Goal: Task Accomplishment & Management: Use online tool/utility

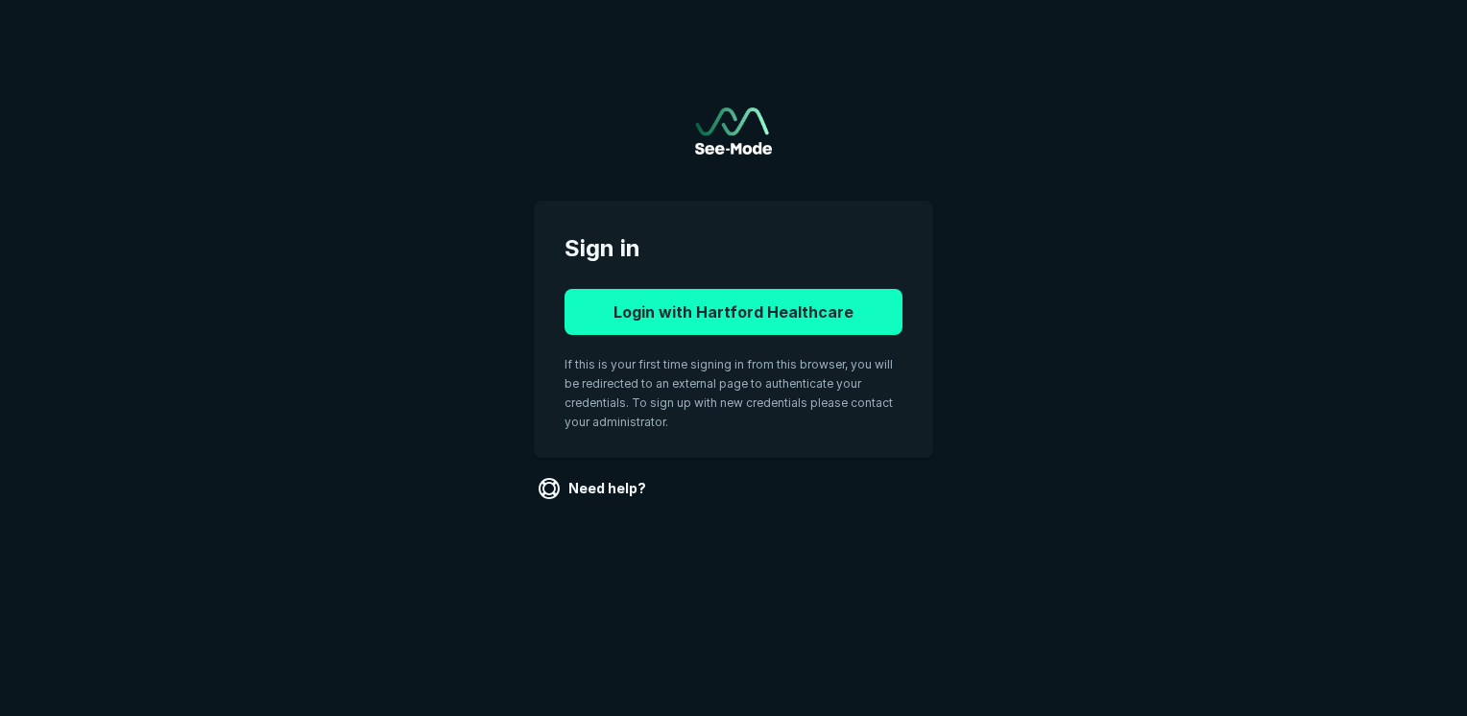
click at [787, 321] on button "Login with Hartford Healthcare" at bounding box center [733, 312] width 338 height 46
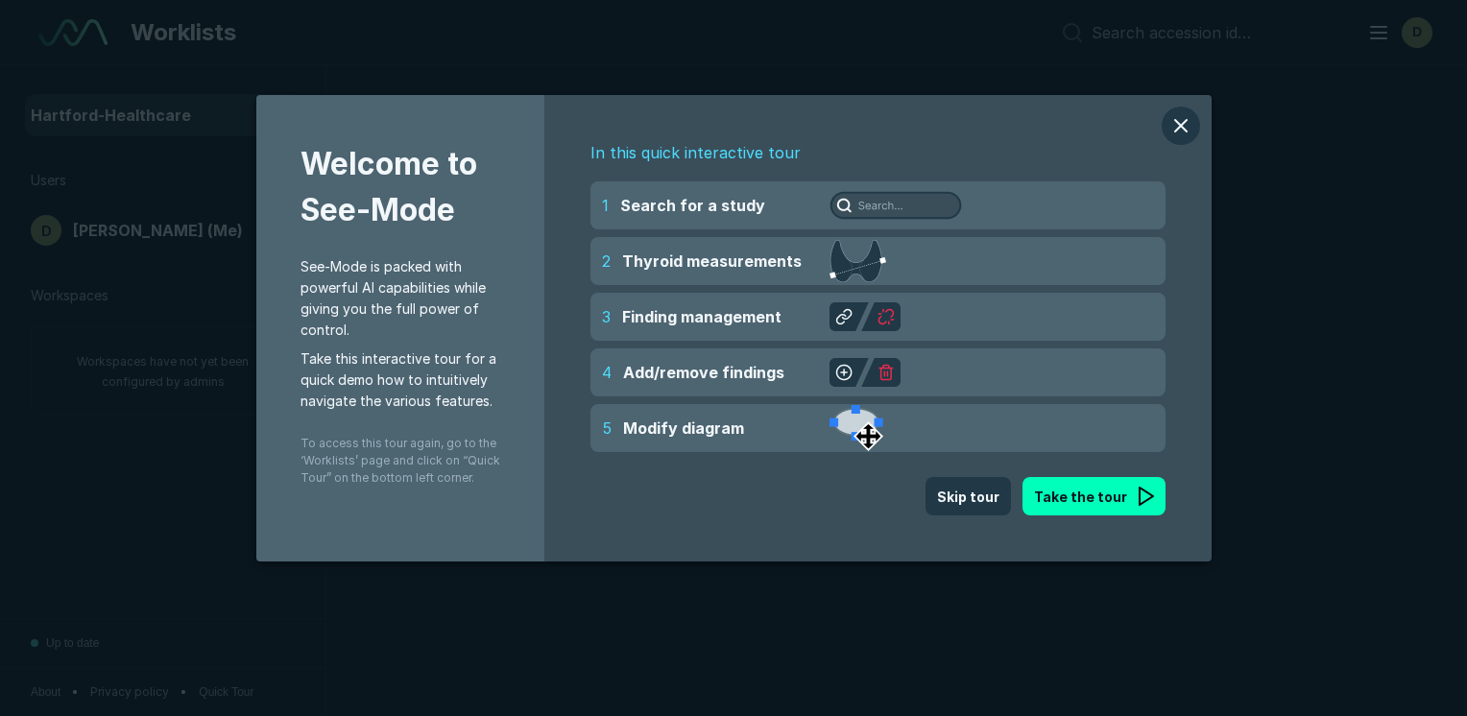
scroll to position [5354, 9065]
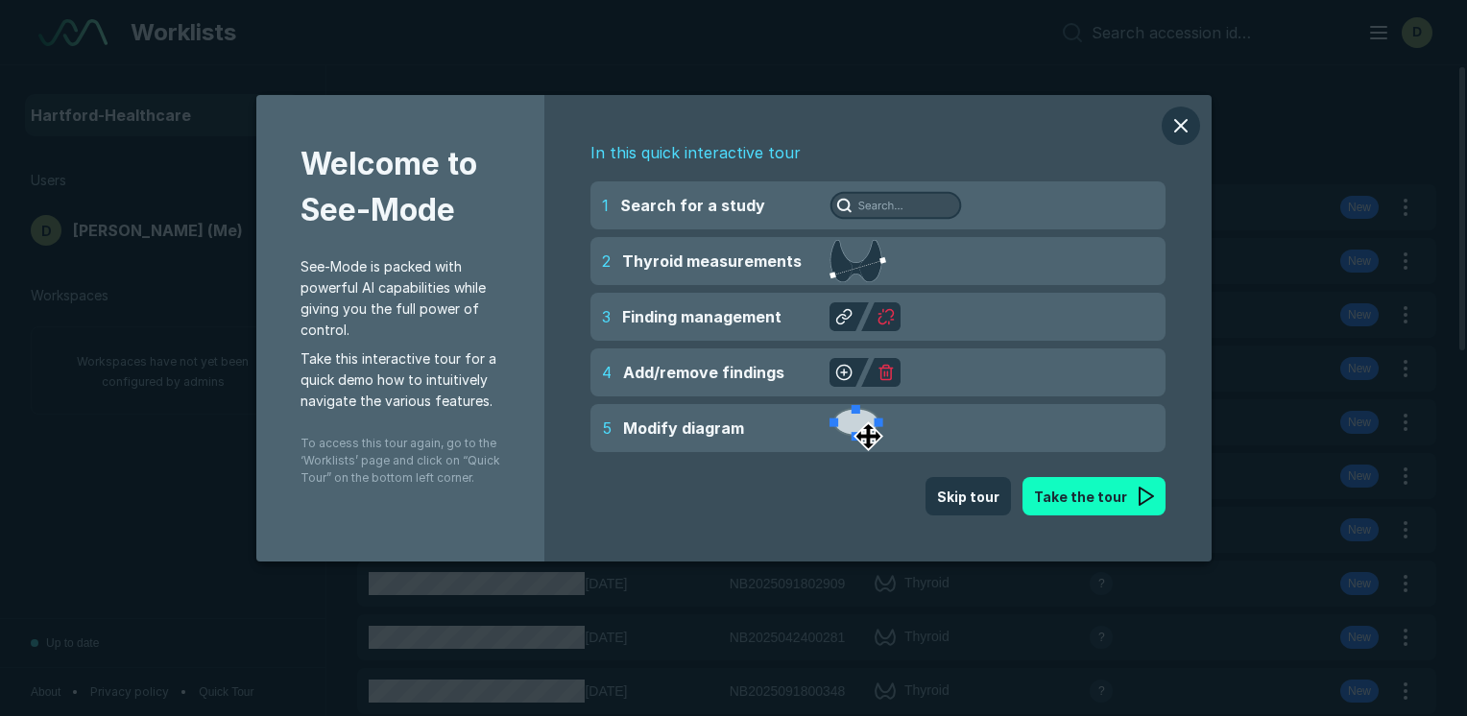
click at [1101, 489] on button "Take the tour" at bounding box center [1093, 496] width 143 height 38
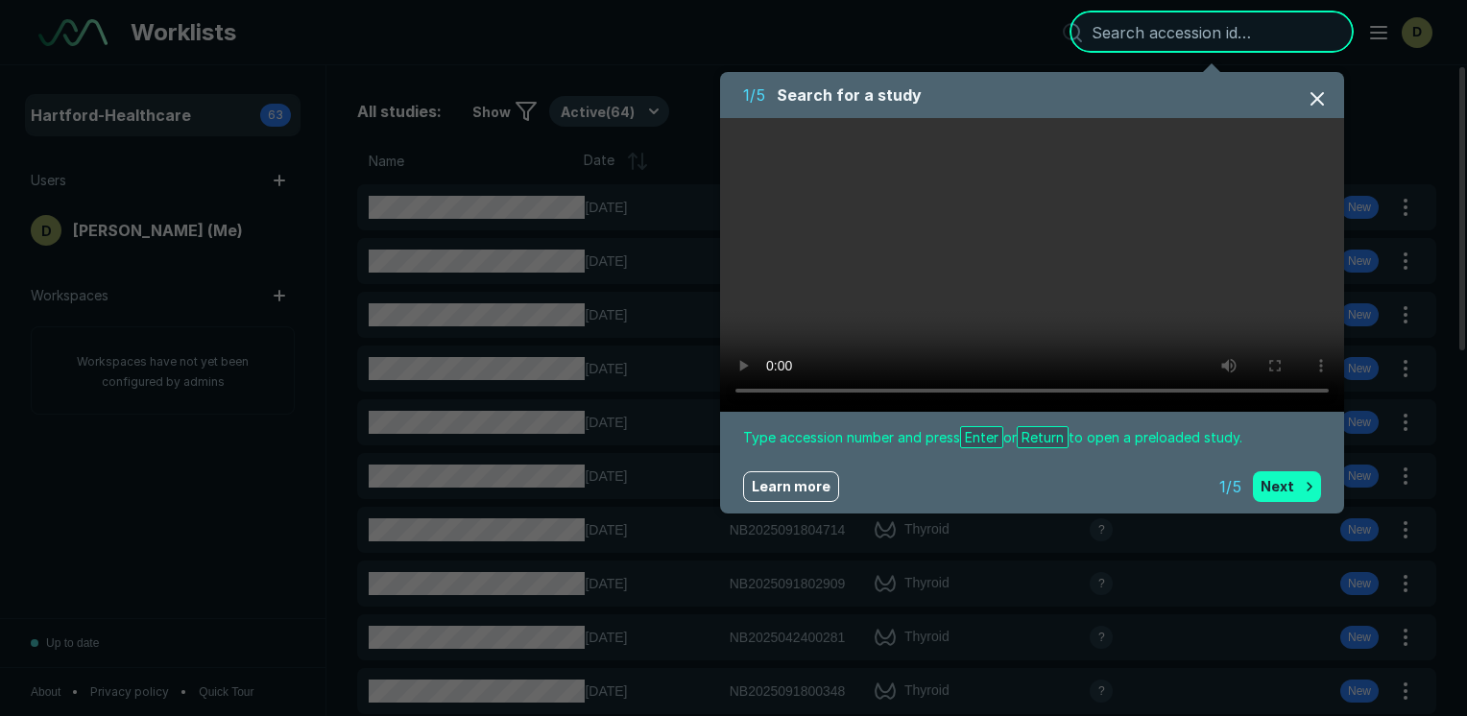
click at [1286, 474] on button "Next" at bounding box center [1286, 486] width 68 height 31
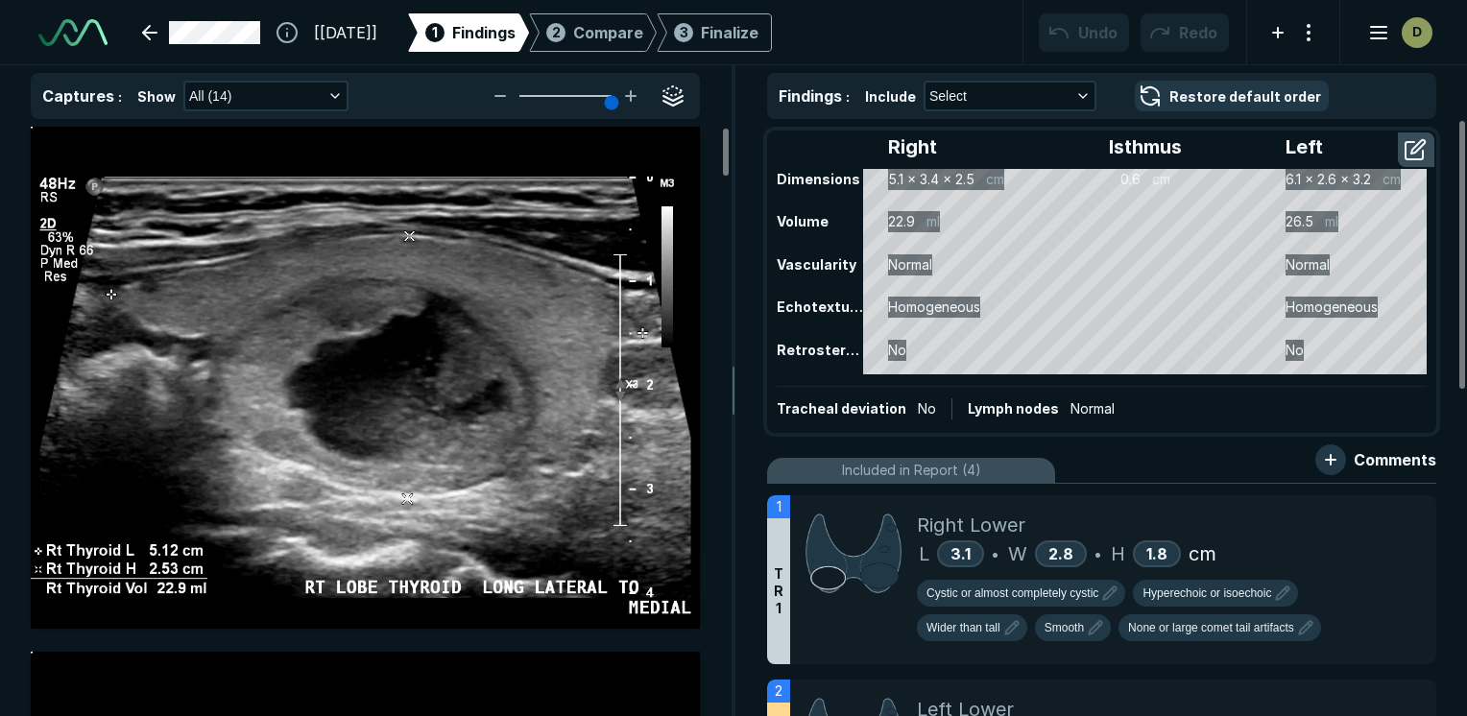
scroll to position [5354, 9065]
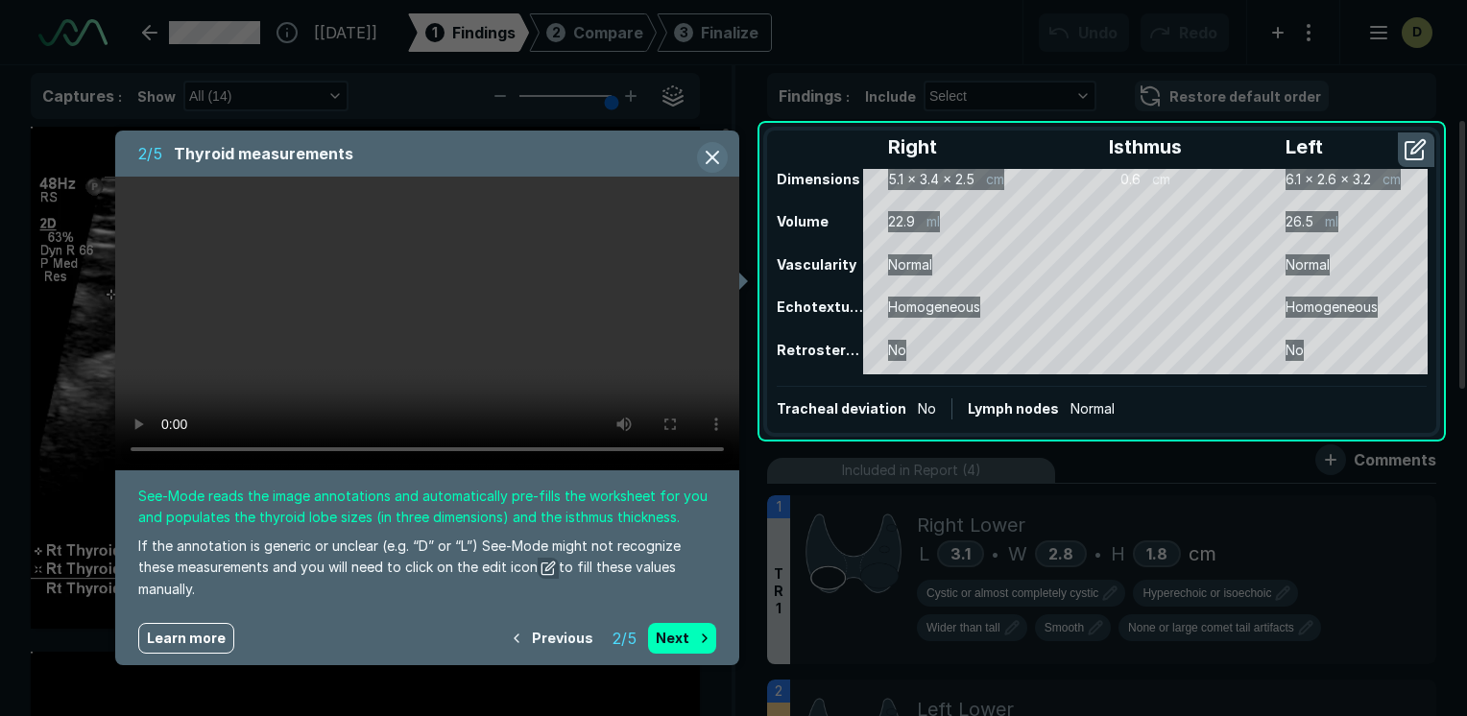
click at [706, 151] on button "button" at bounding box center [712, 157] width 31 height 31
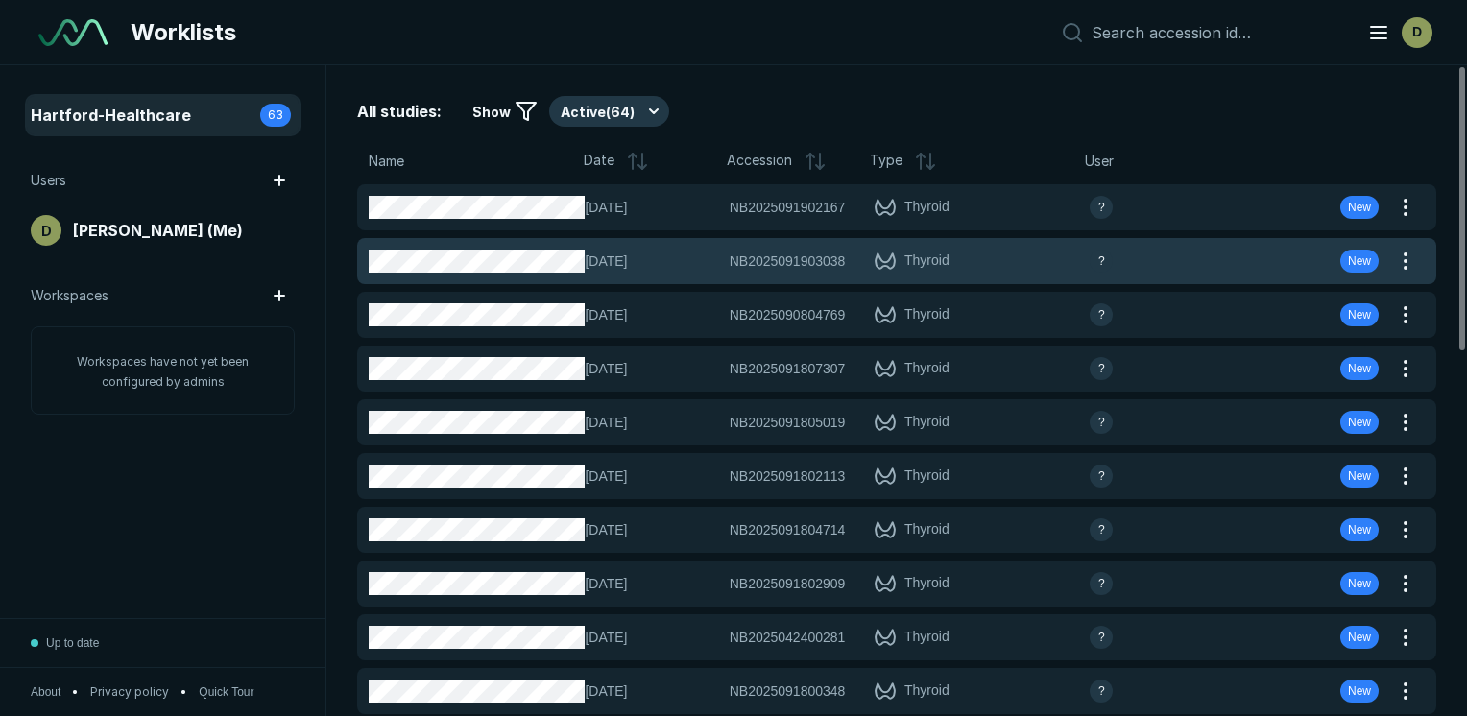
scroll to position [5354, 9065]
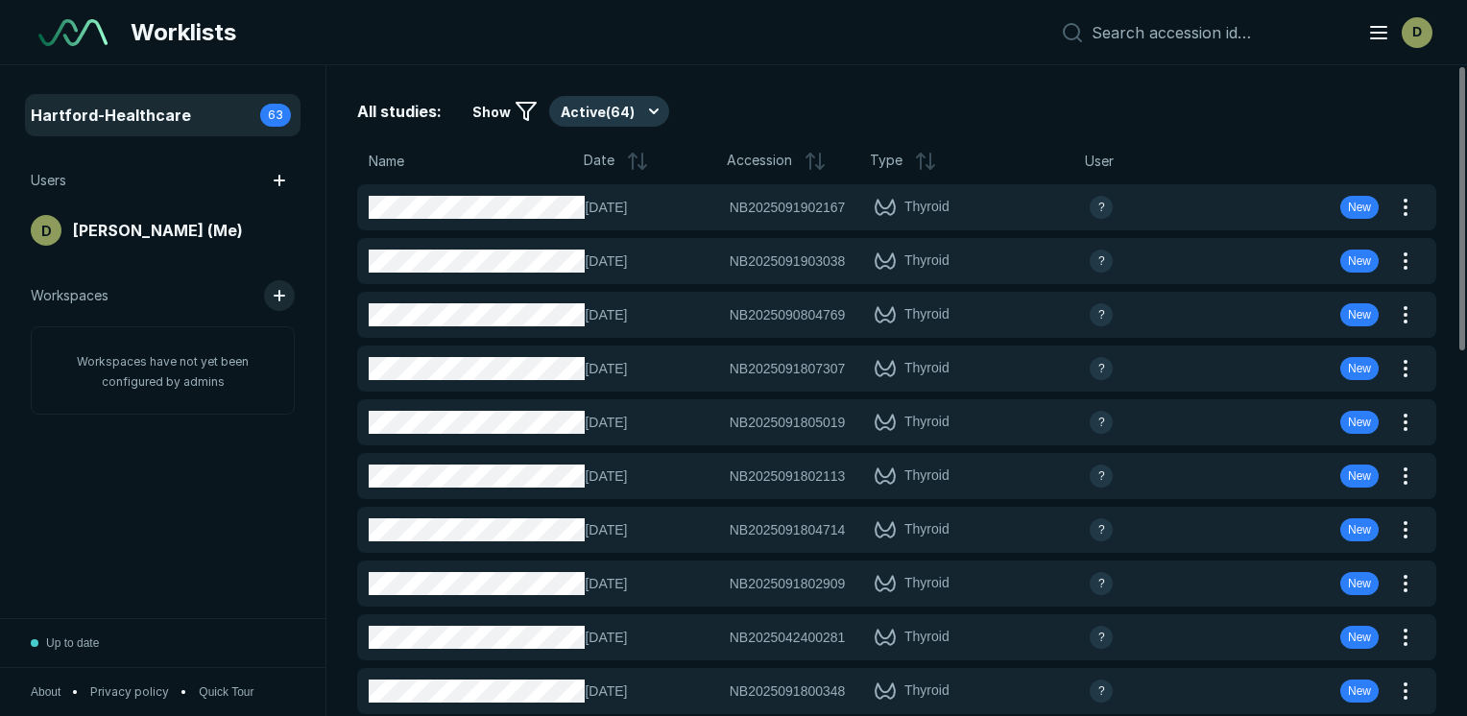
click at [274, 295] on button "button" at bounding box center [279, 295] width 31 height 31
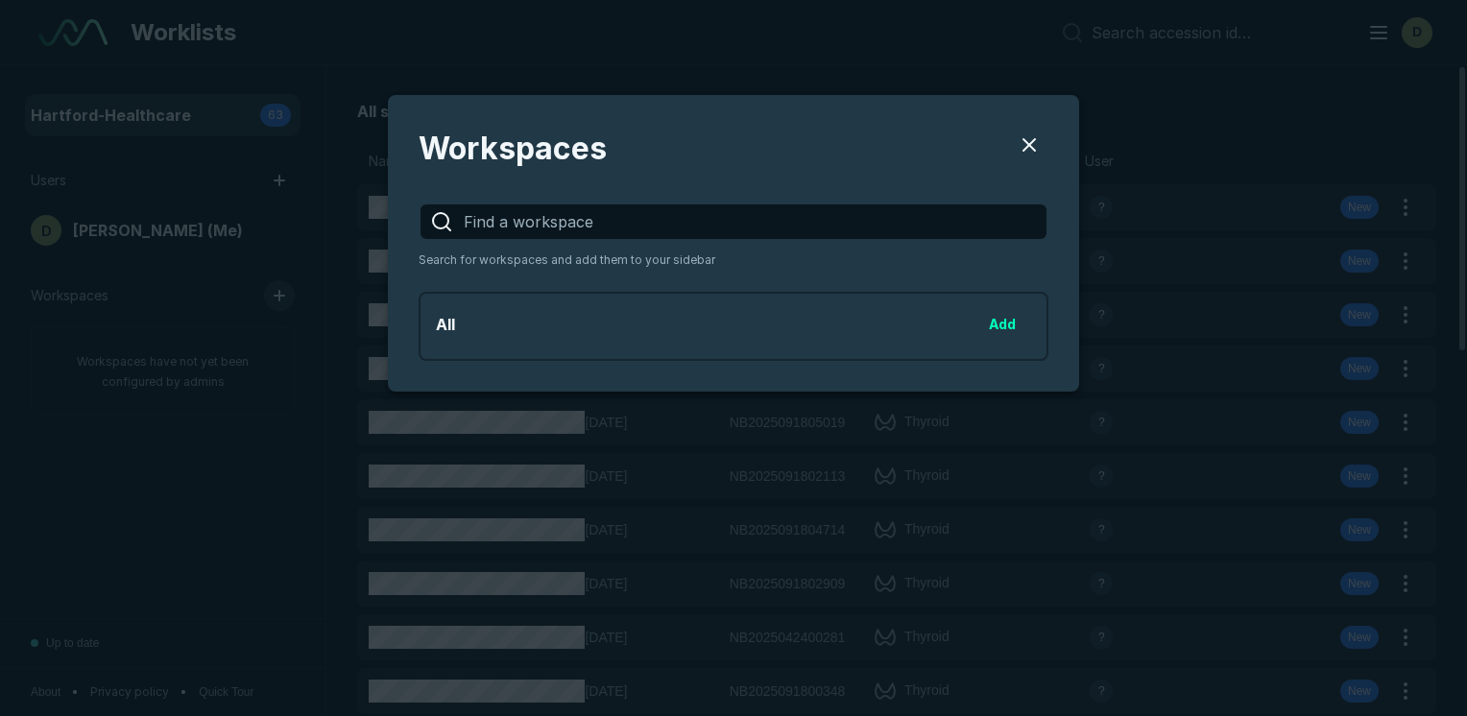
scroll to position [2551, 5117]
click at [1034, 137] on button "Users" at bounding box center [1029, 145] width 38 height 38
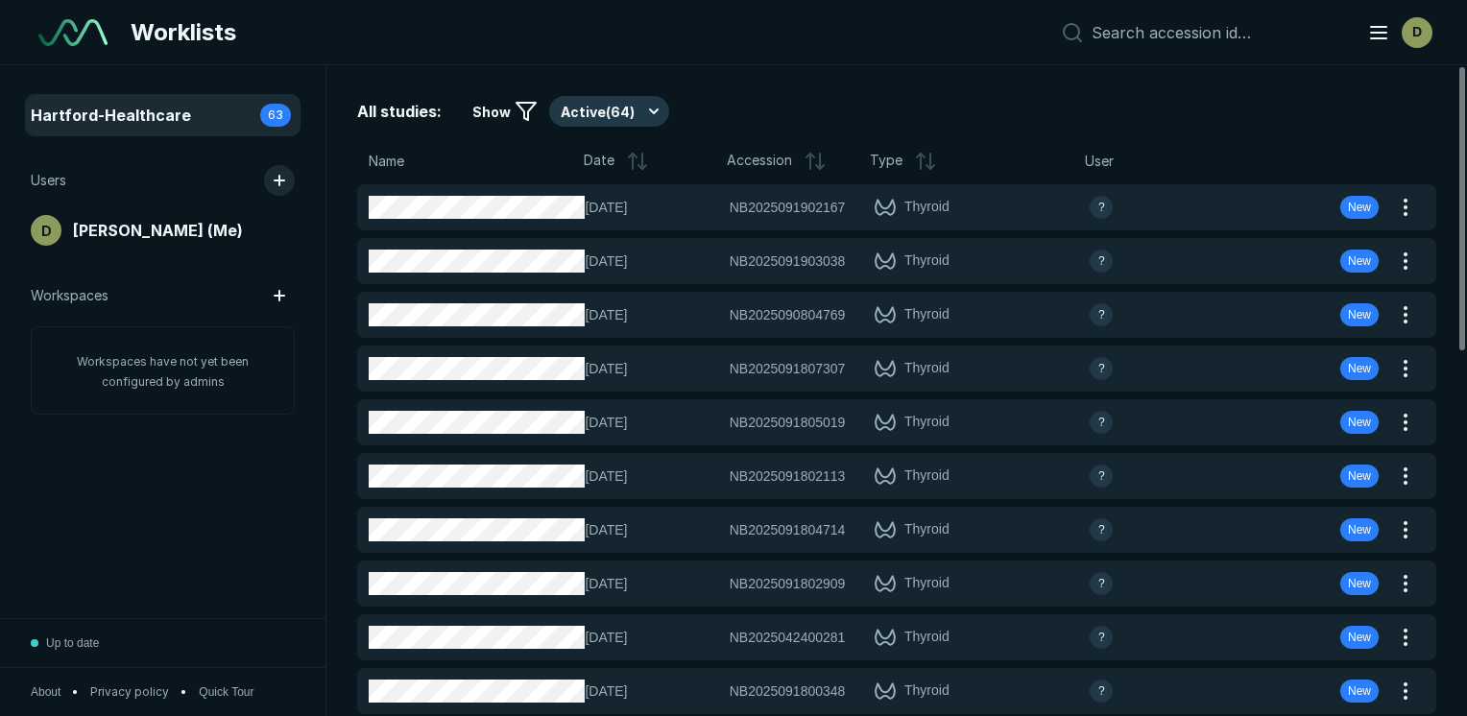
click at [284, 178] on button "button" at bounding box center [279, 180] width 31 height 31
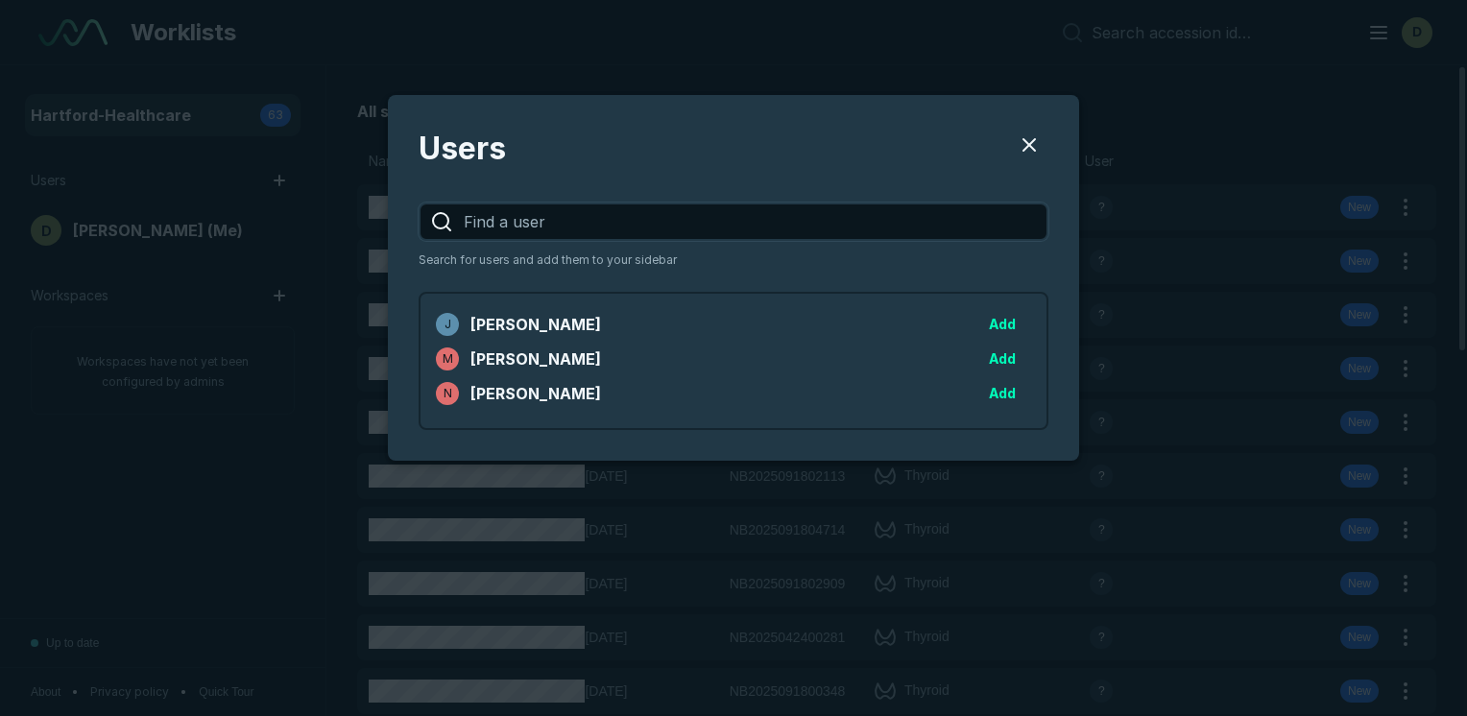
scroll to position [2862, 5117]
click at [1031, 139] on button "Users" at bounding box center [1029, 145] width 38 height 38
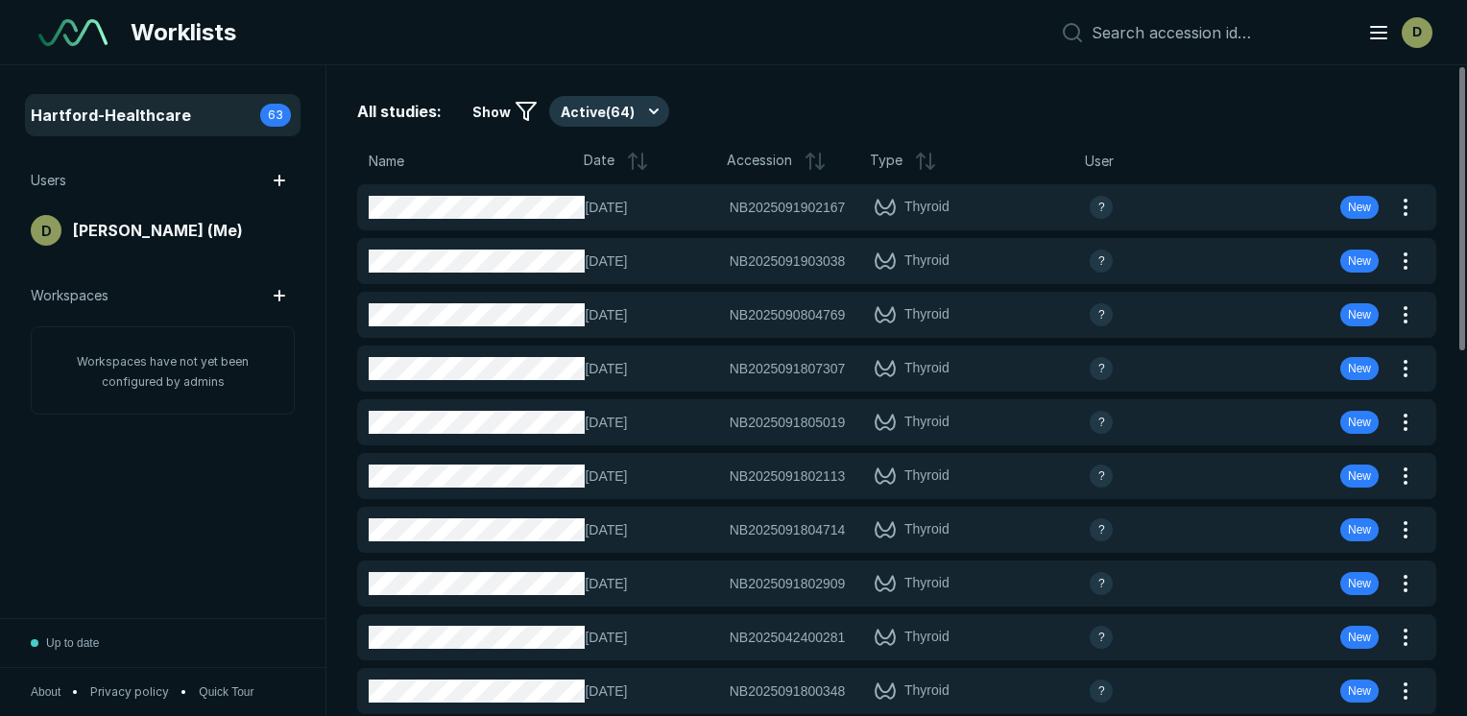
click at [1376, 115] on div "All studies: Show Active ( 64 )" at bounding box center [896, 111] width 1079 height 31
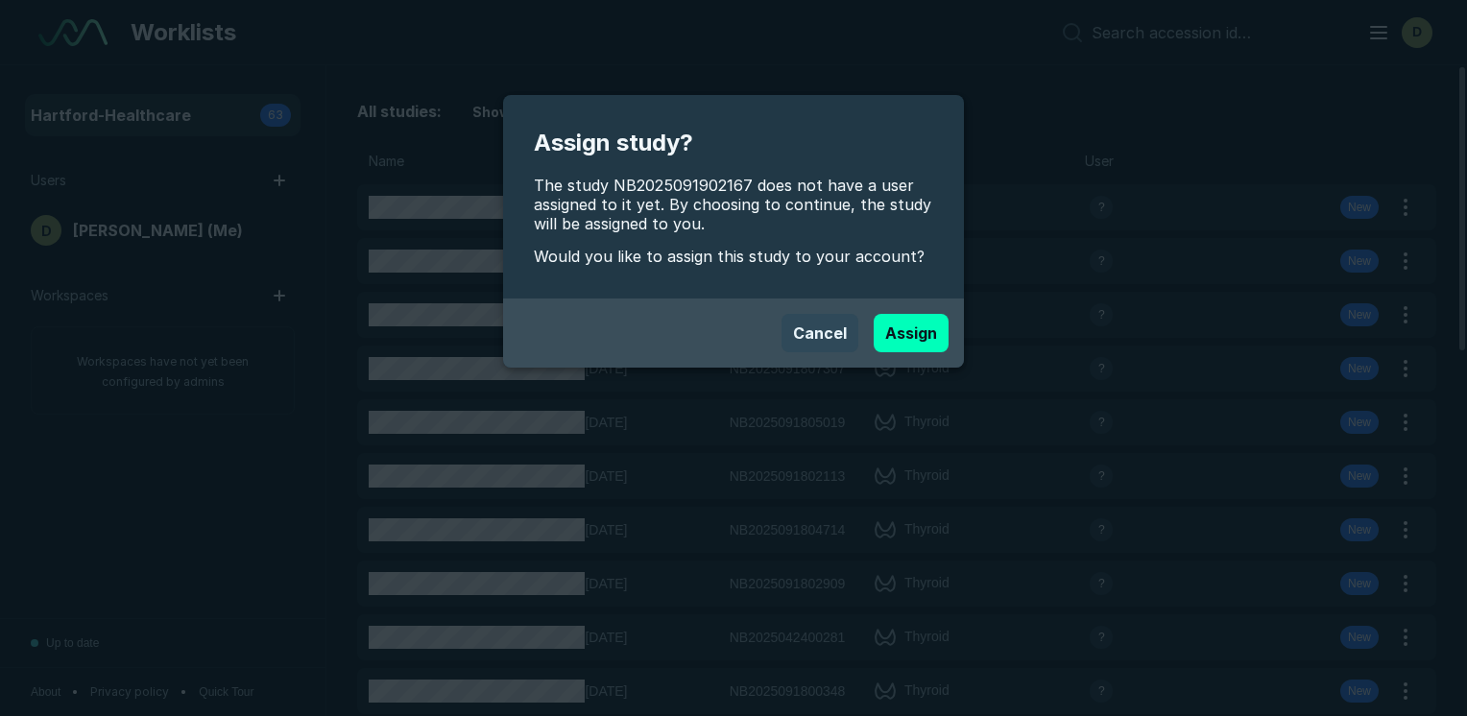
click at [824, 334] on button "Cancel" at bounding box center [819, 333] width 77 height 38
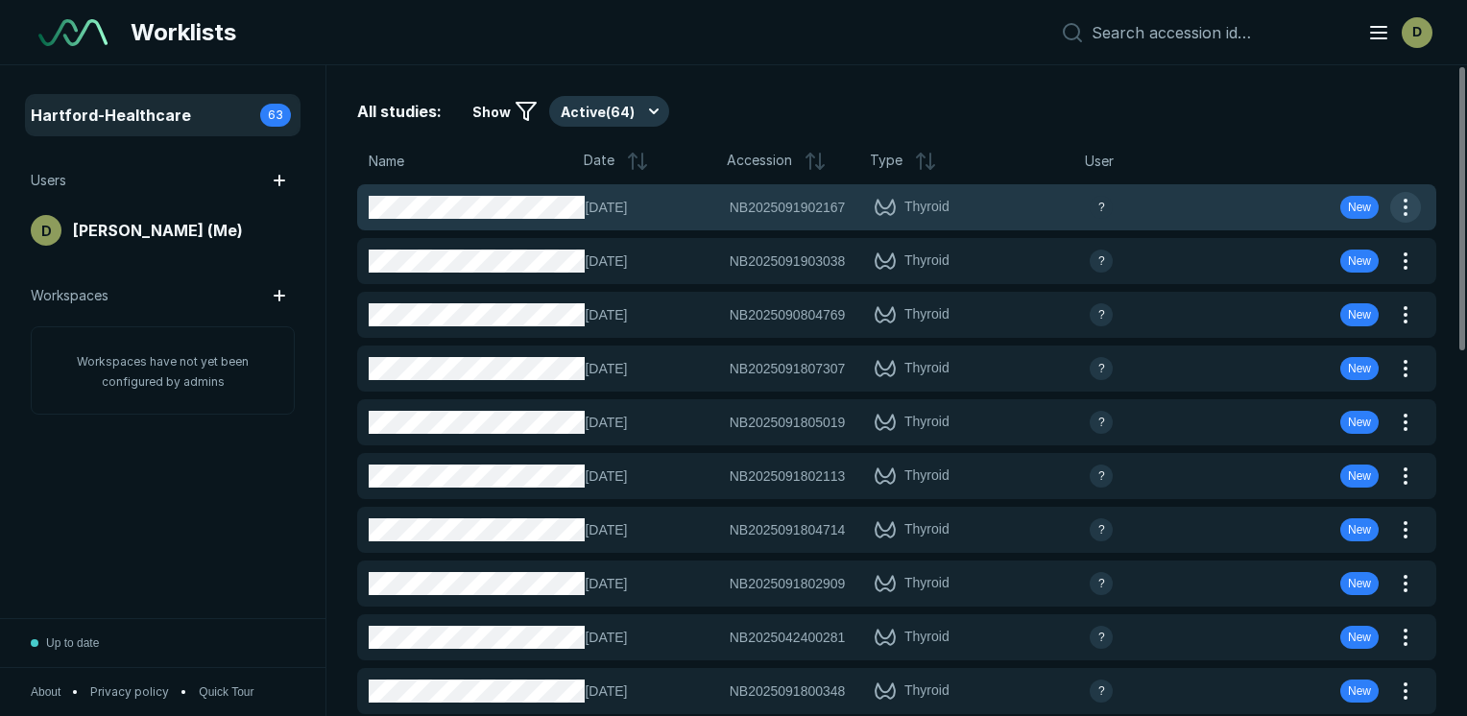
click at [1403, 205] on button "button" at bounding box center [1405, 207] width 31 height 31
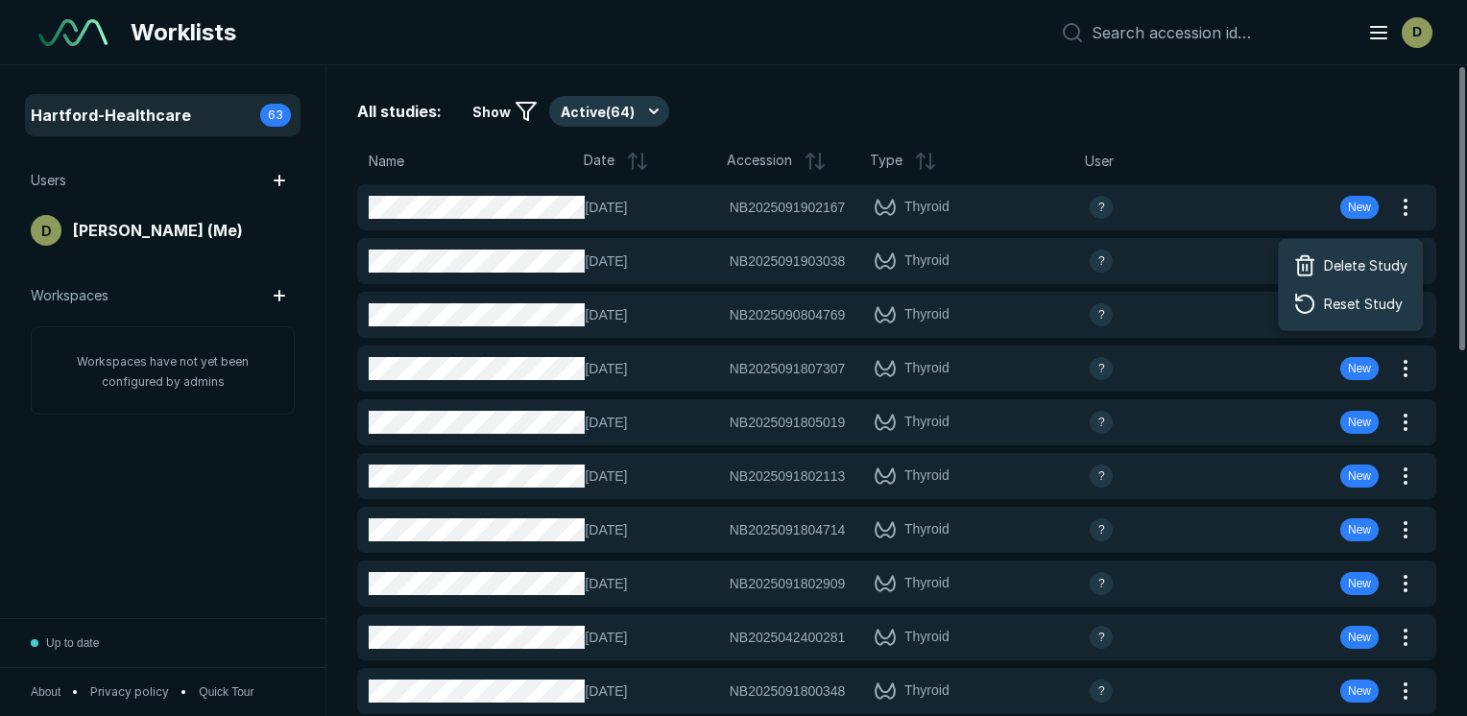
click at [1269, 87] on div "All studies: Show Active ( 64 ) Name Date Accession Type User [DATE] NB20250919…" at bounding box center [896, 390] width 1140 height 651
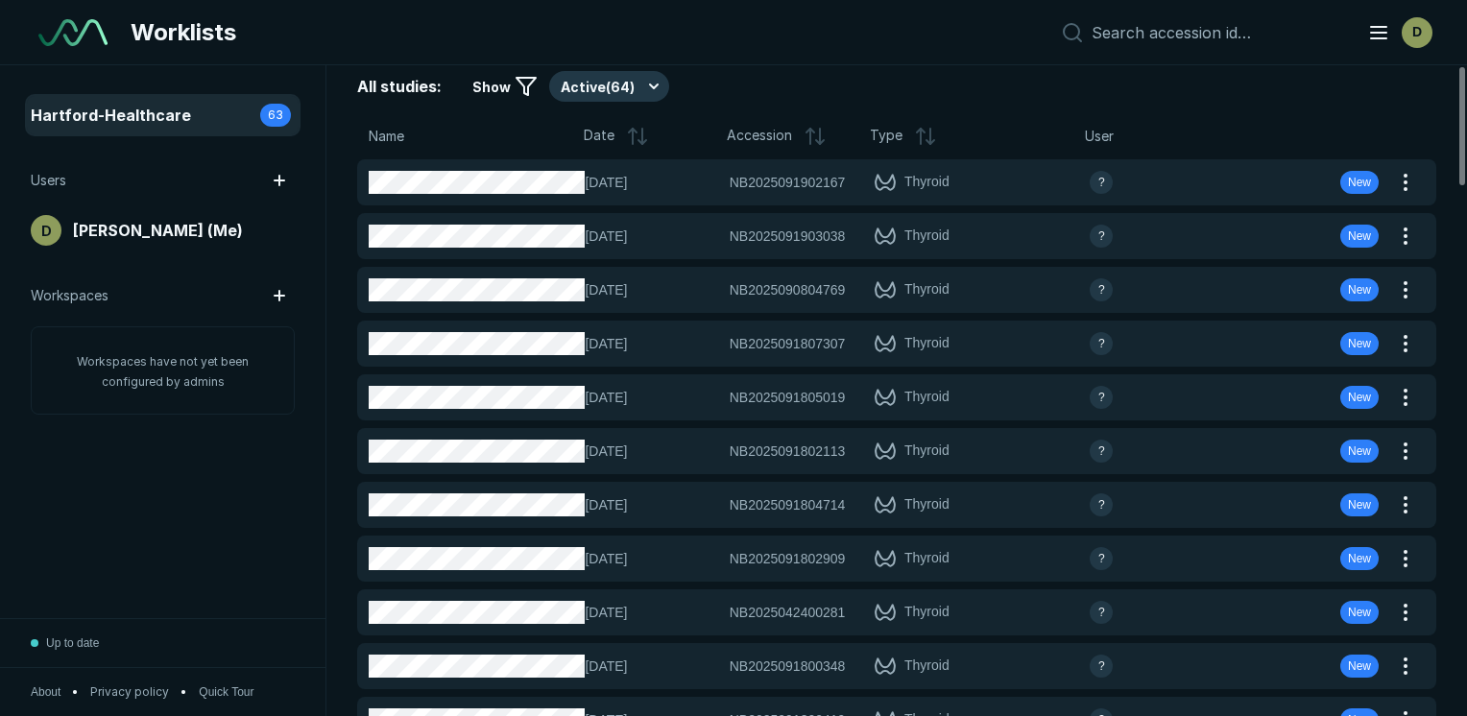
scroll to position [0, 0]
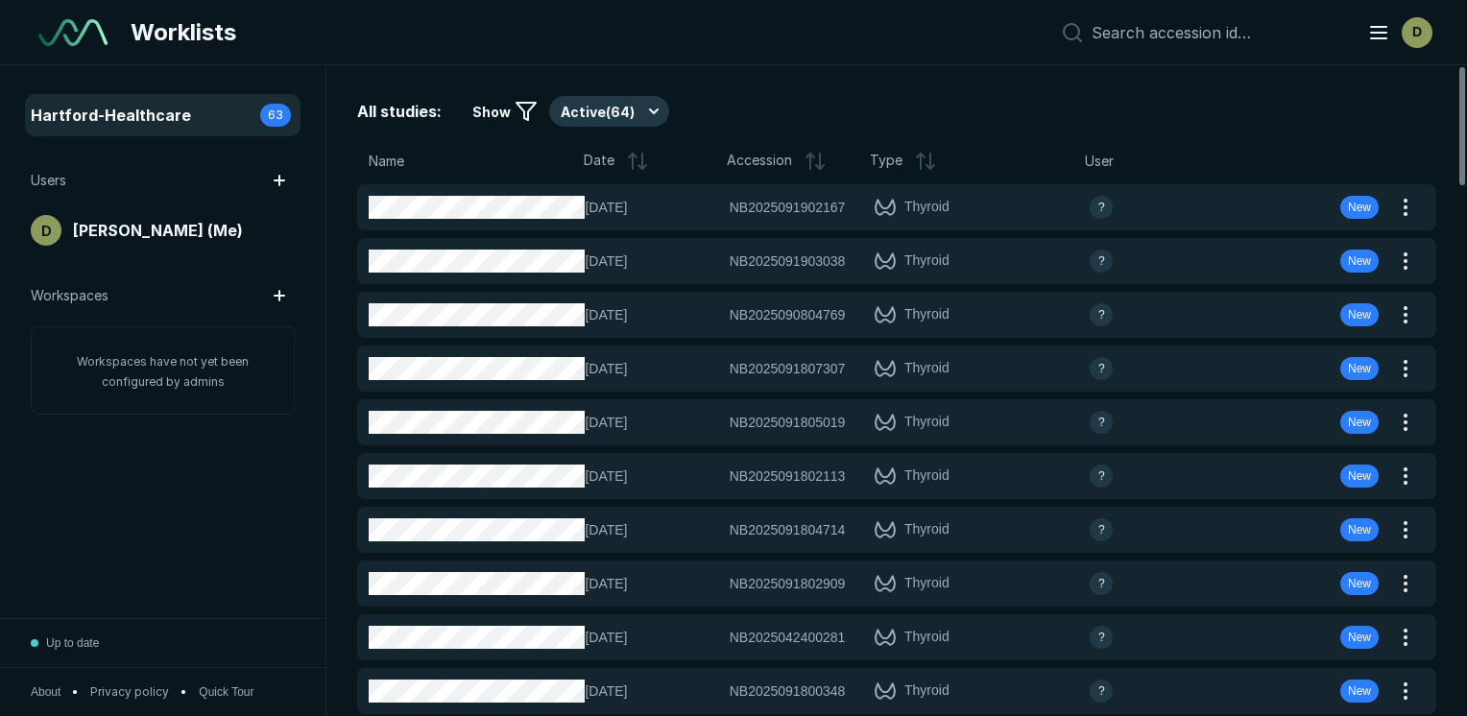
click at [749, 104] on div "All studies: Show Active ( 64 )" at bounding box center [896, 111] width 1079 height 31
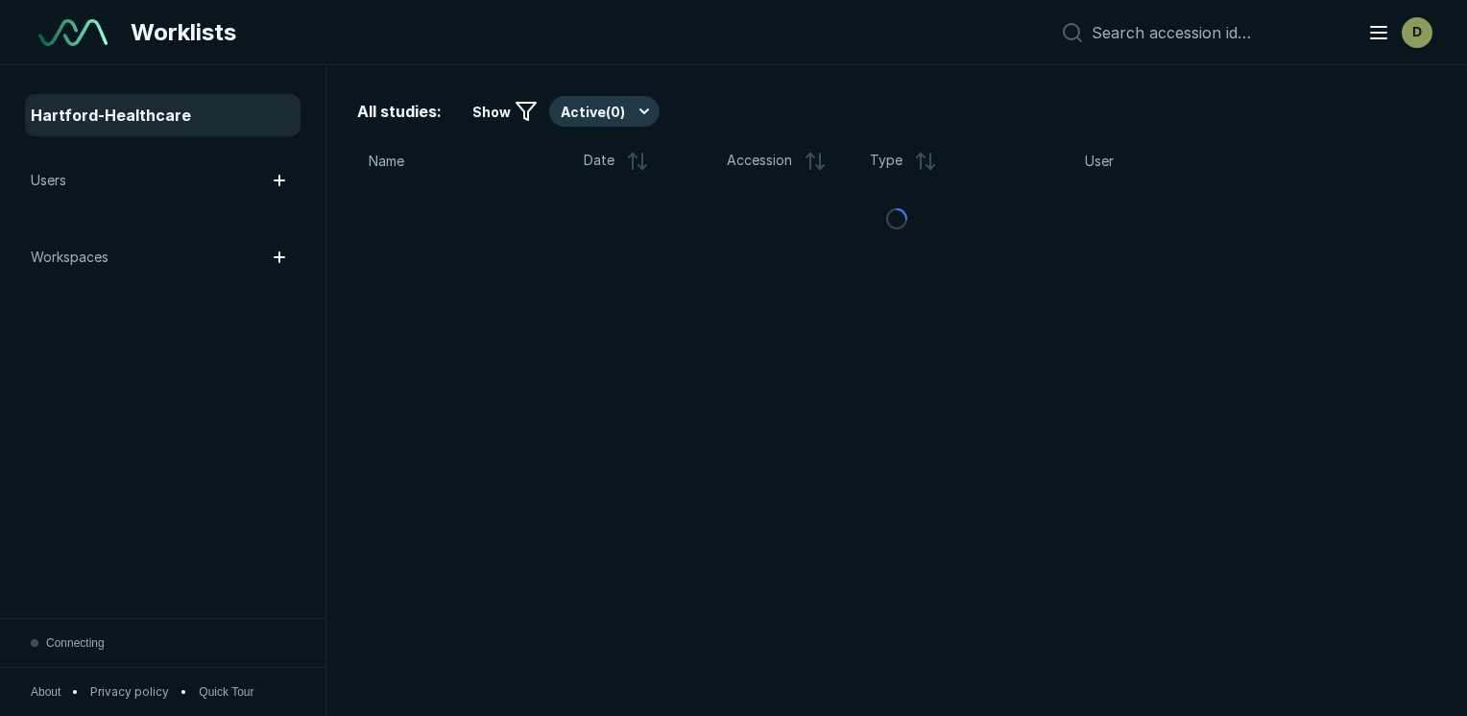
scroll to position [5354, 9065]
